Goal: Task Accomplishment & Management: Use online tool/utility

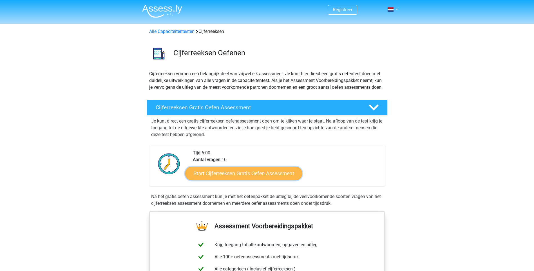
click at [275, 180] on link "Start Cijferreeksen Gratis Oefen Assessment" at bounding box center [243, 173] width 117 height 14
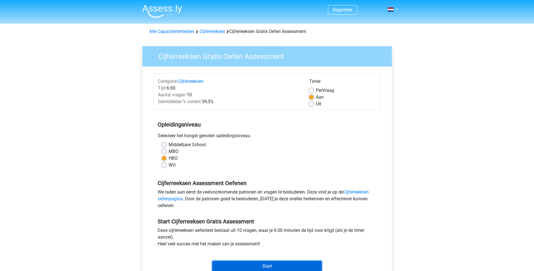
click at [261, 265] on input "Start" at bounding box center [266, 265] width 109 height 11
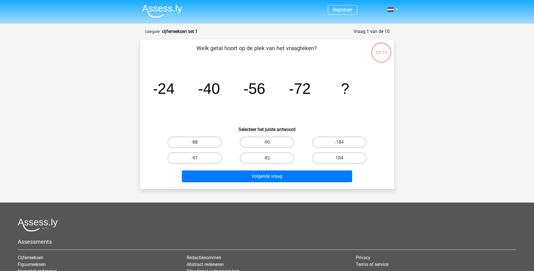
click at [199, 140] on label "-88" at bounding box center [194, 141] width 54 height 11
click at [198, 142] on input "-88" at bounding box center [196, 144] width 4 height 4
radio input "true"
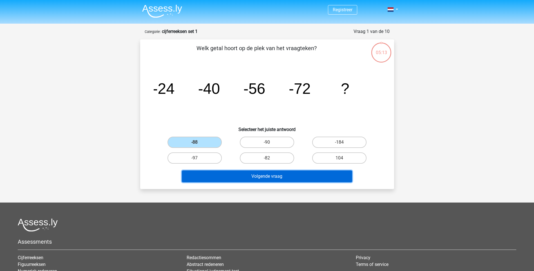
click at [259, 177] on button "Volgende vraag" at bounding box center [267, 176] width 170 height 12
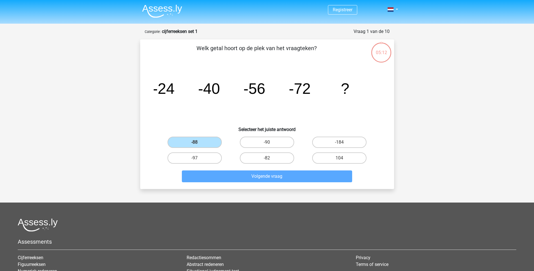
scroll to position [28, 0]
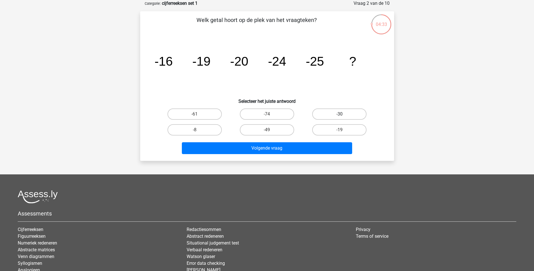
click at [333, 112] on label "-30" at bounding box center [339, 113] width 54 height 11
click at [339, 114] on input "-30" at bounding box center [341, 116] width 4 height 4
radio input "true"
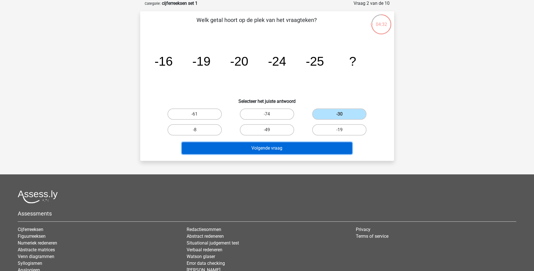
click at [271, 147] on button "Volgende vraag" at bounding box center [267, 148] width 170 height 12
